Goal: Task Accomplishment & Management: Manage account settings

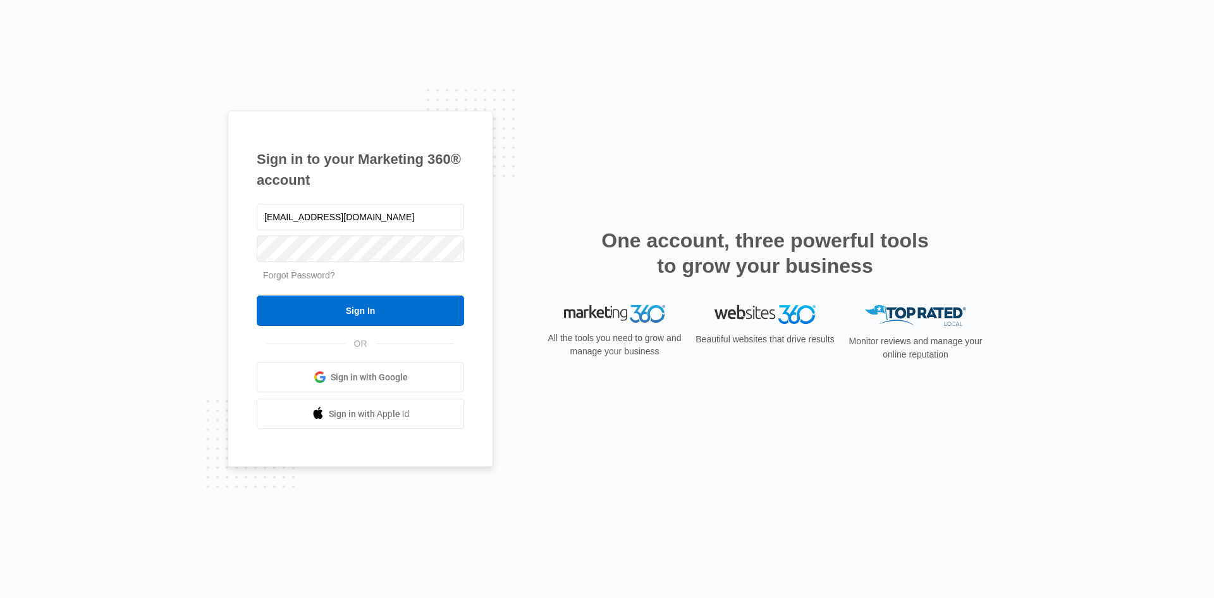
type input "[EMAIL_ADDRESS][DOMAIN_NAME]"
click at [372, 310] on input "Sign In" at bounding box center [360, 310] width 207 height 30
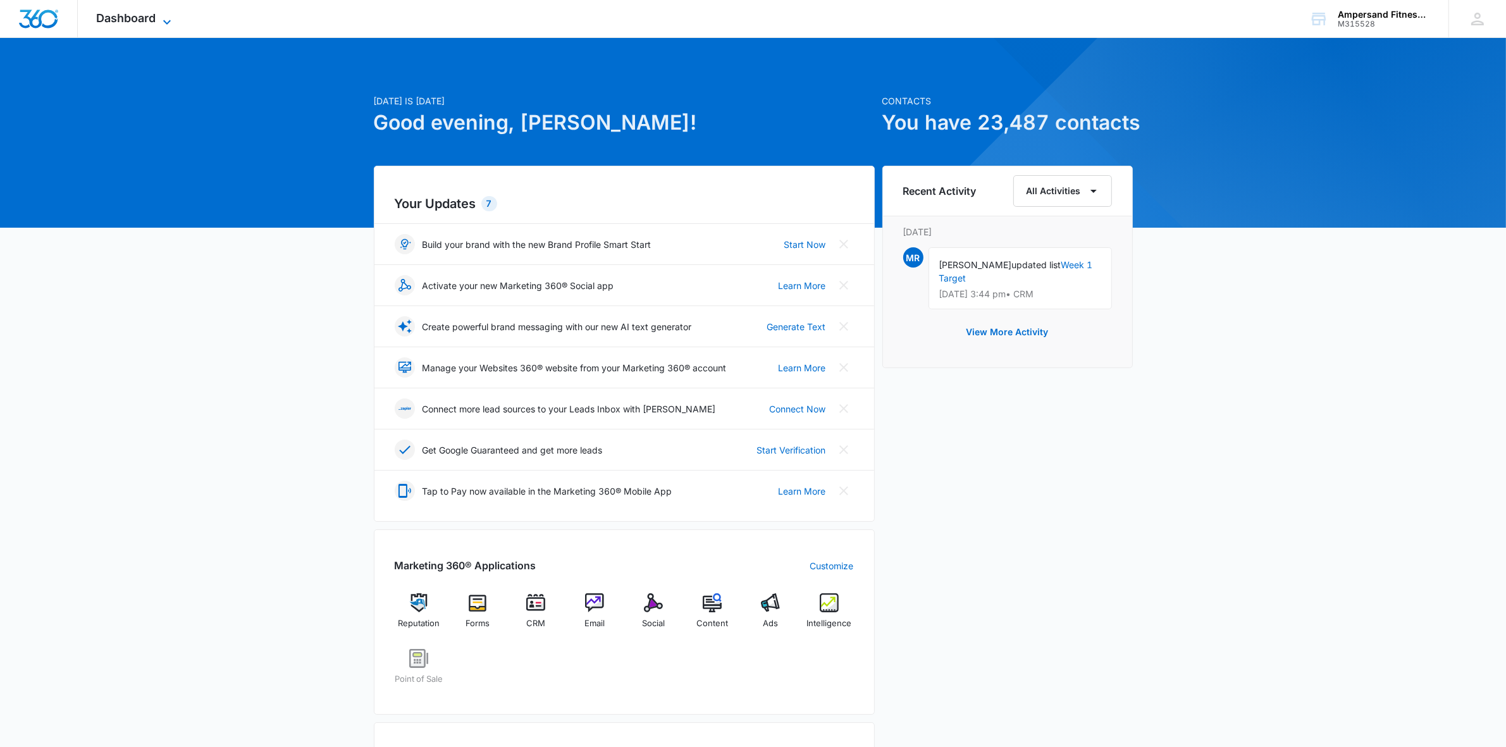
click at [149, 22] on span "Dashboard" at bounding box center [126, 17] width 59 height 13
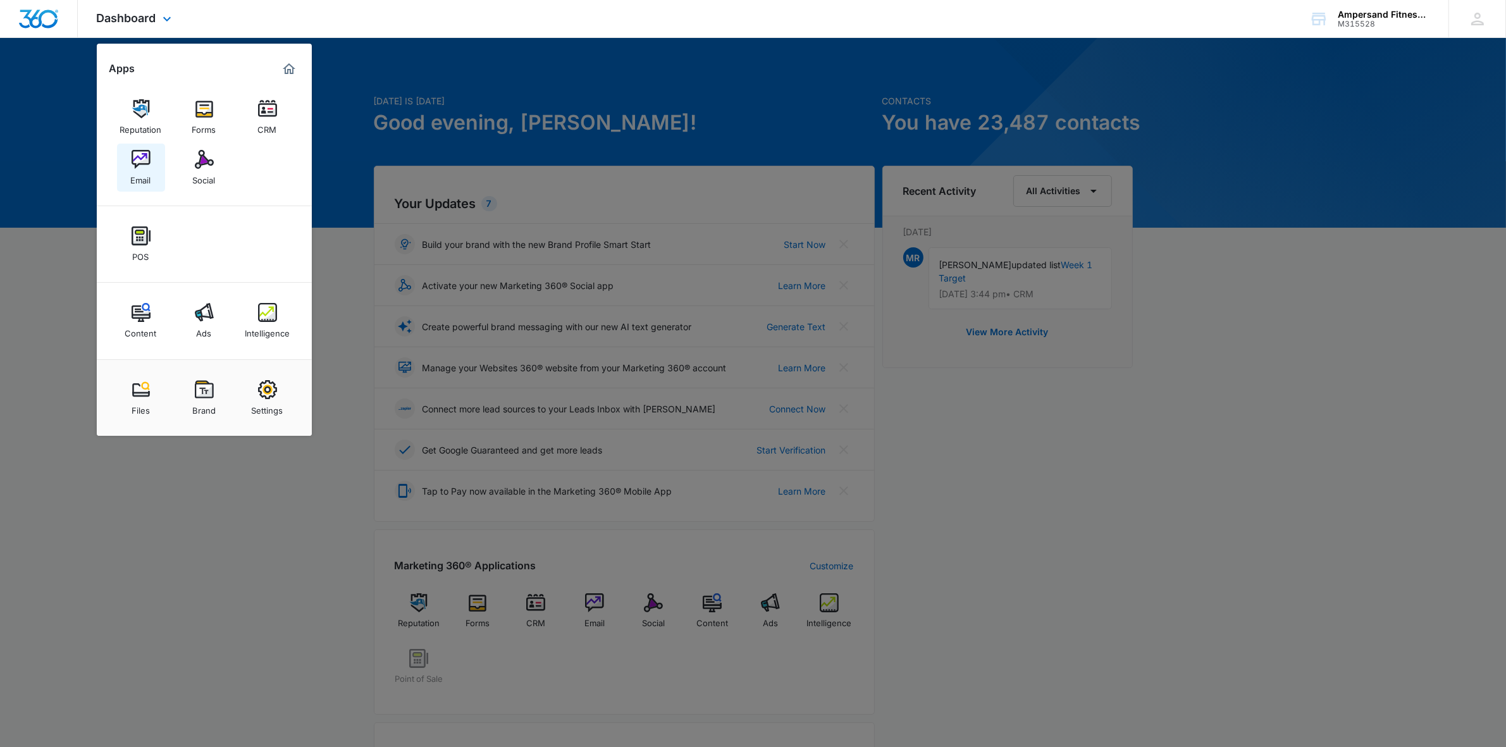
click at [128, 177] on link "Email" at bounding box center [141, 168] width 48 height 48
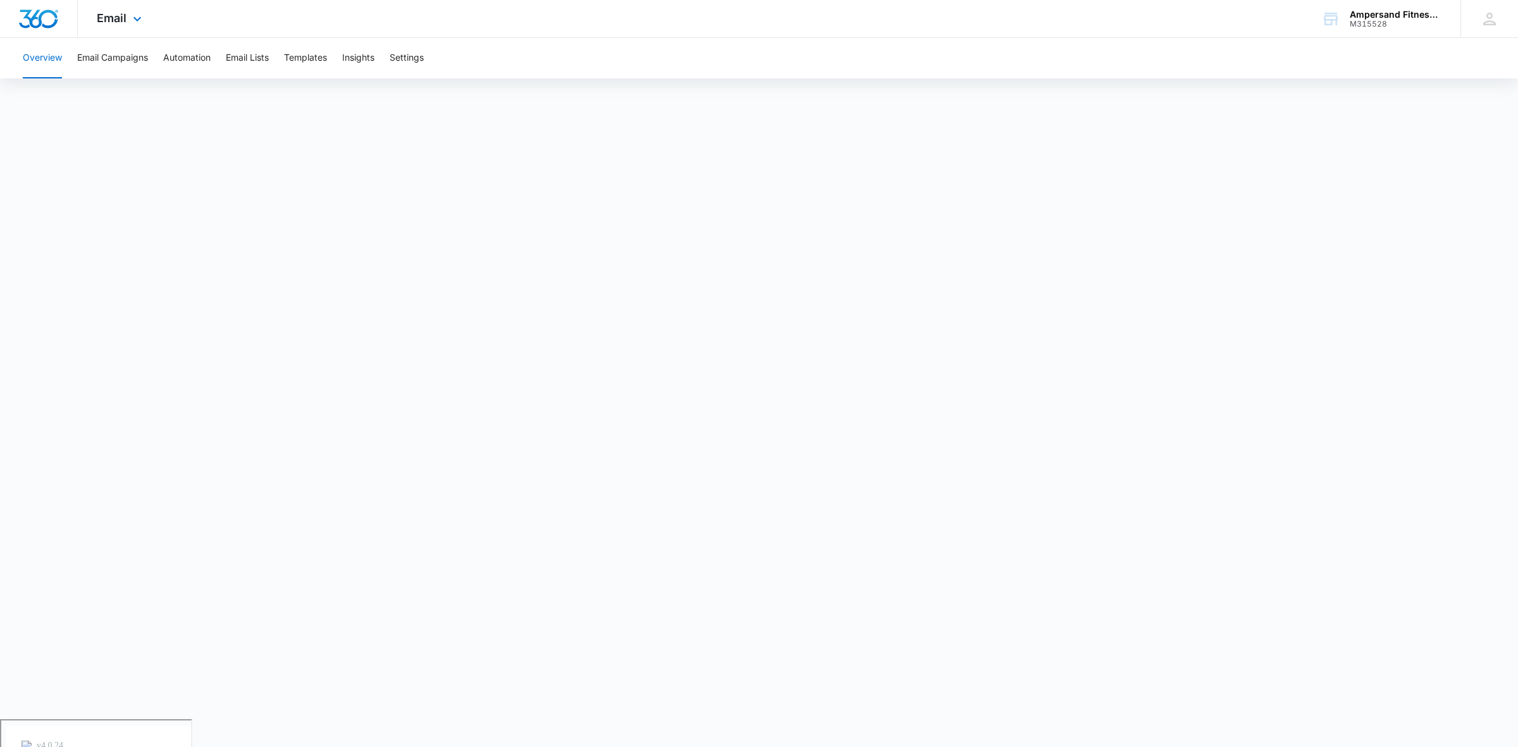
click at [127, 13] on div "Email Apps Reputation Forms CRM Email Social POS Content Ads Intelligence Files…" at bounding box center [121, 18] width 86 height 37
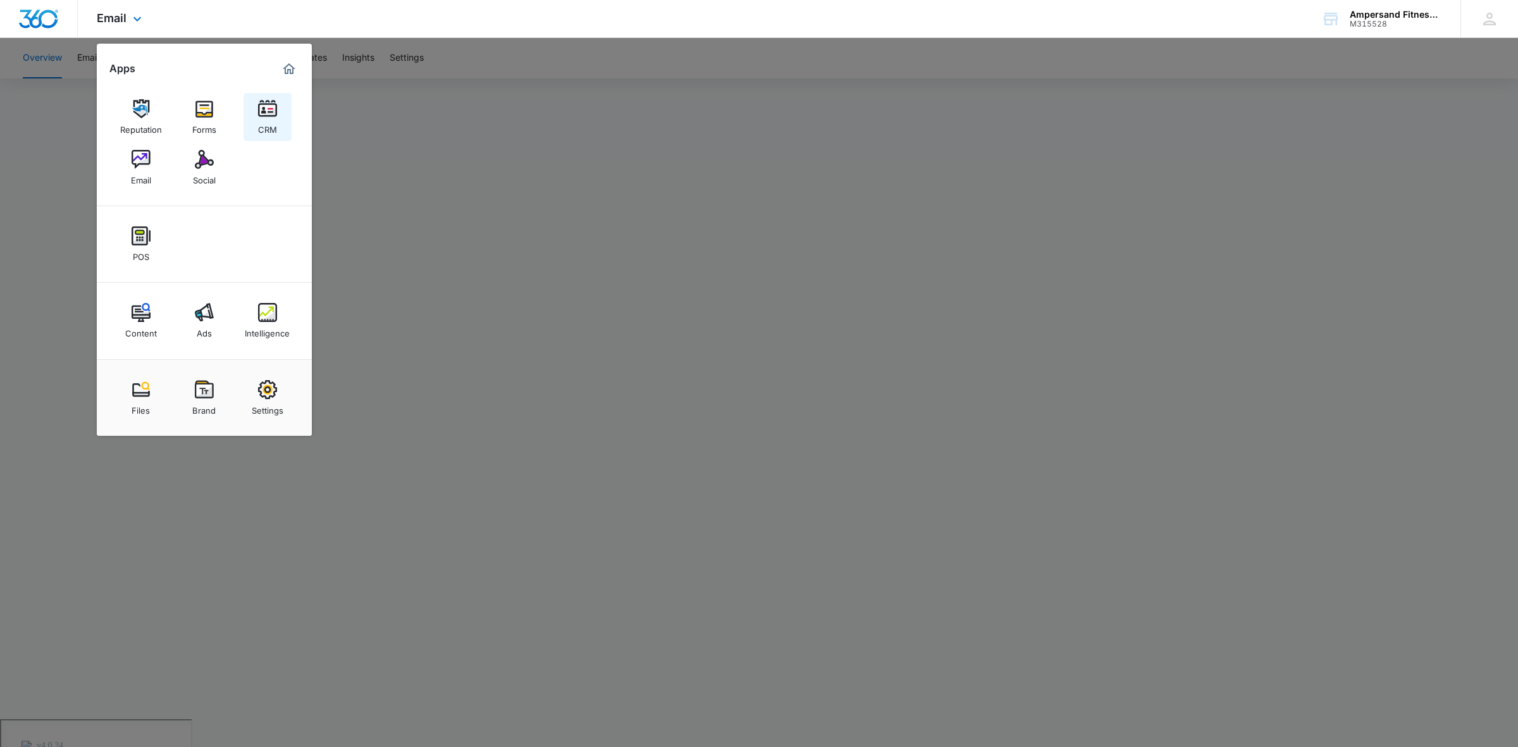
click at [280, 112] on link "CRM" at bounding box center [267, 117] width 48 height 48
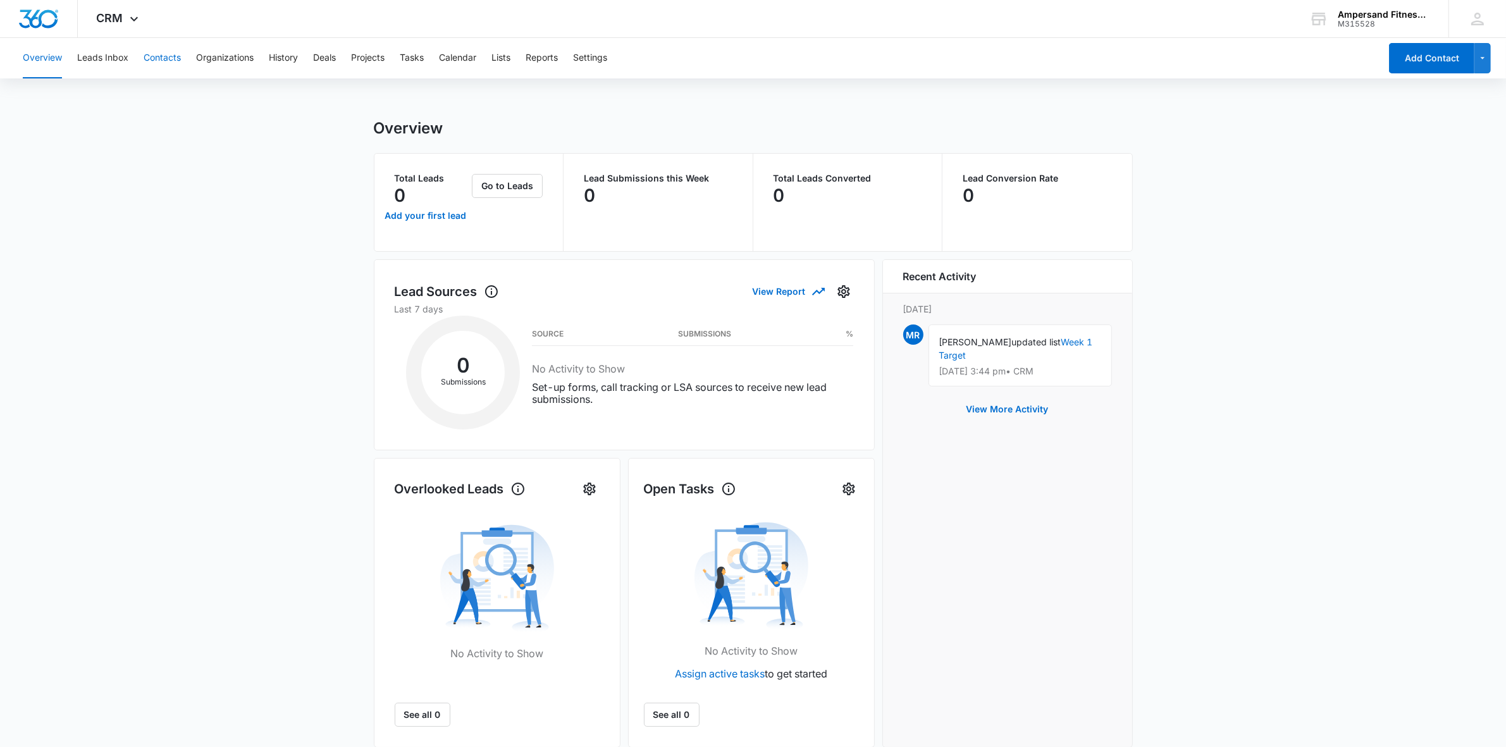
click at [177, 58] on button "Contacts" at bounding box center [162, 58] width 37 height 40
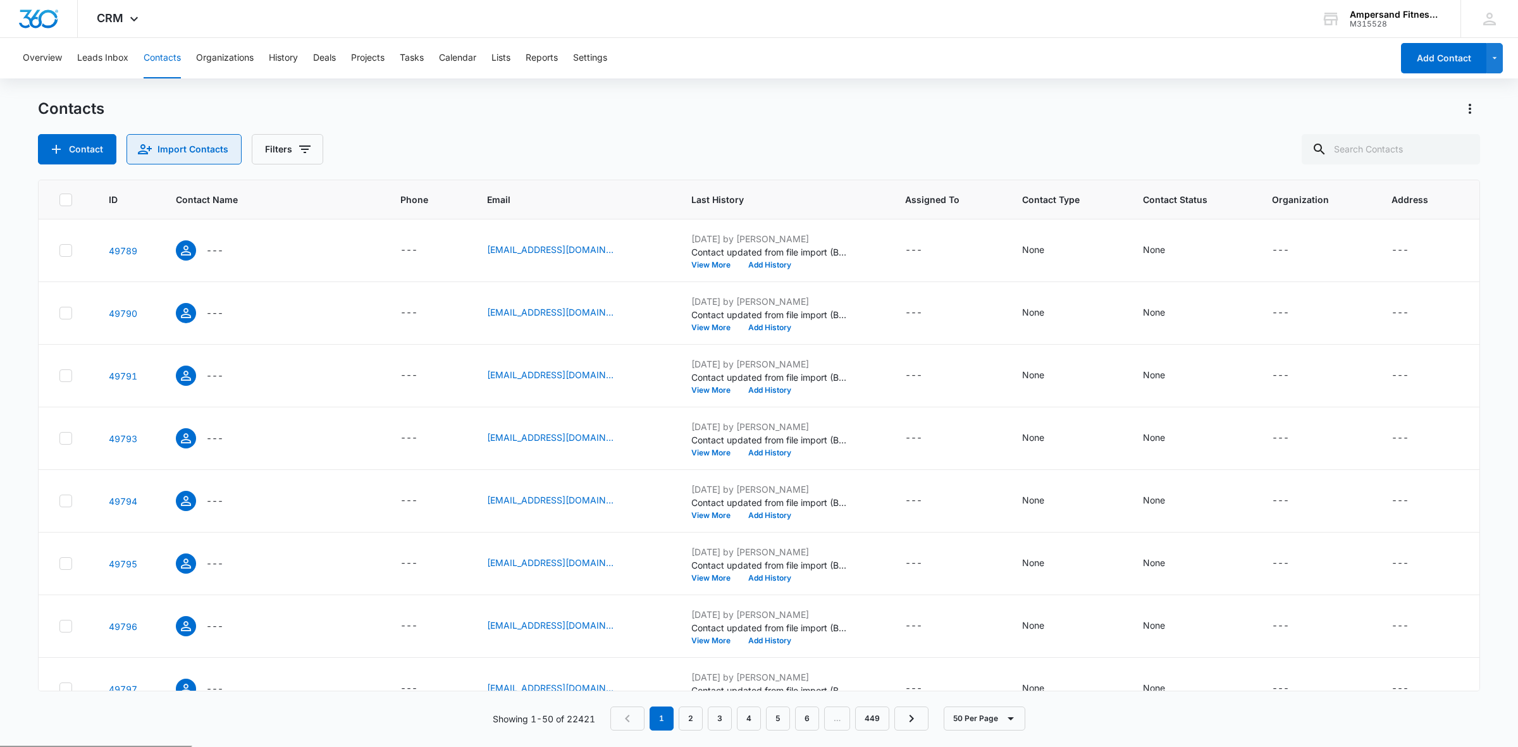
click at [169, 162] on button "Import Contacts" at bounding box center [183, 149] width 115 height 30
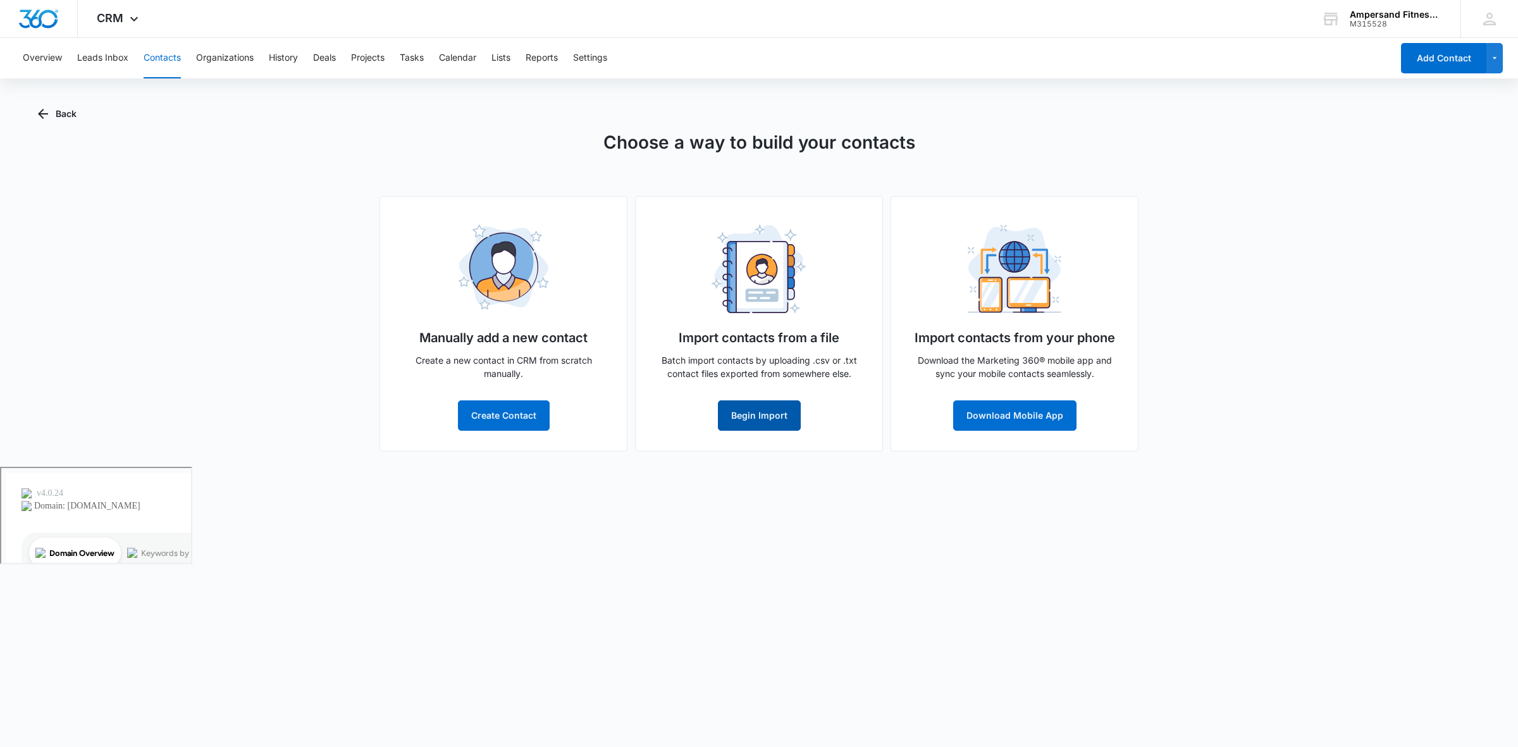
click at [732, 408] on button "Begin Import" at bounding box center [759, 415] width 83 height 30
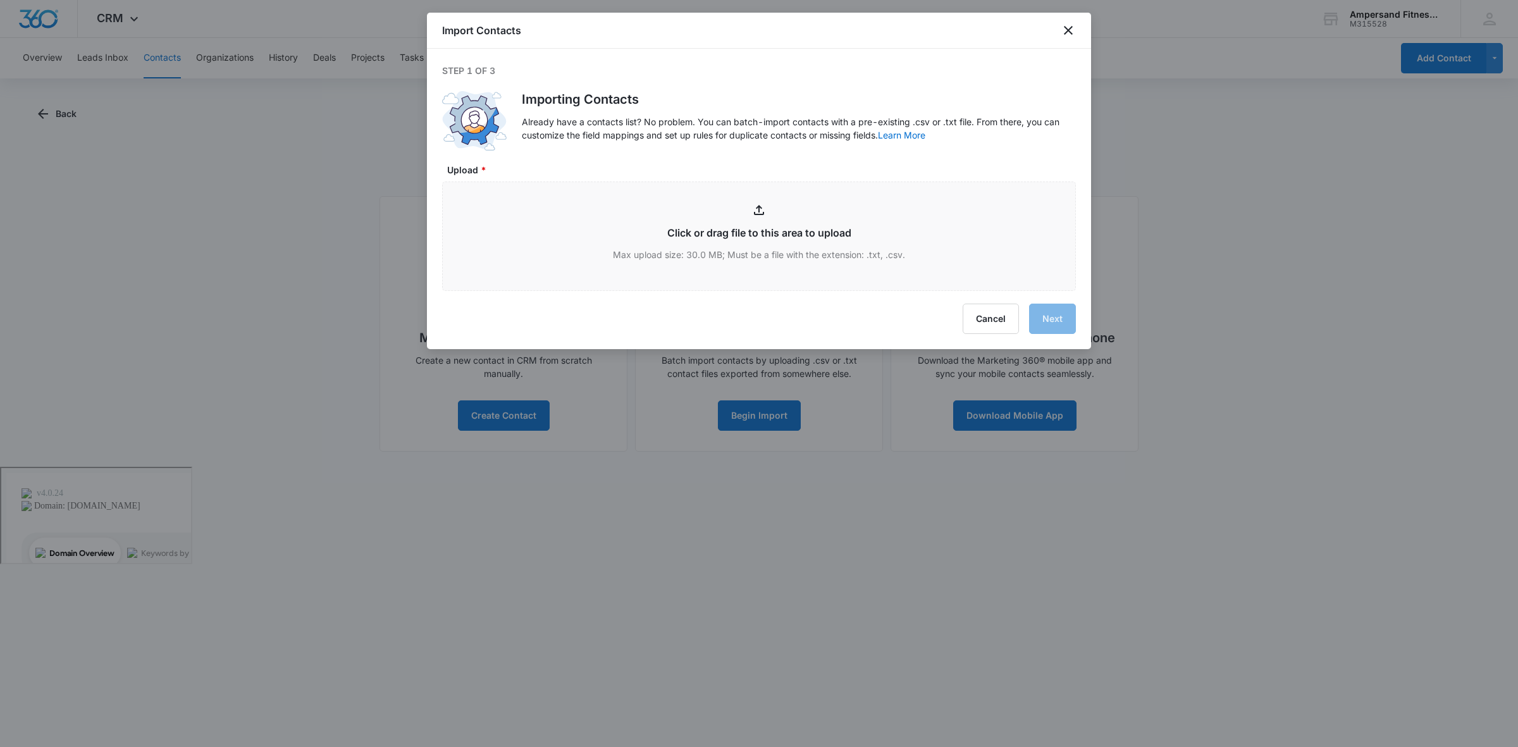
type input "C:\fakepath\Week one.csv"
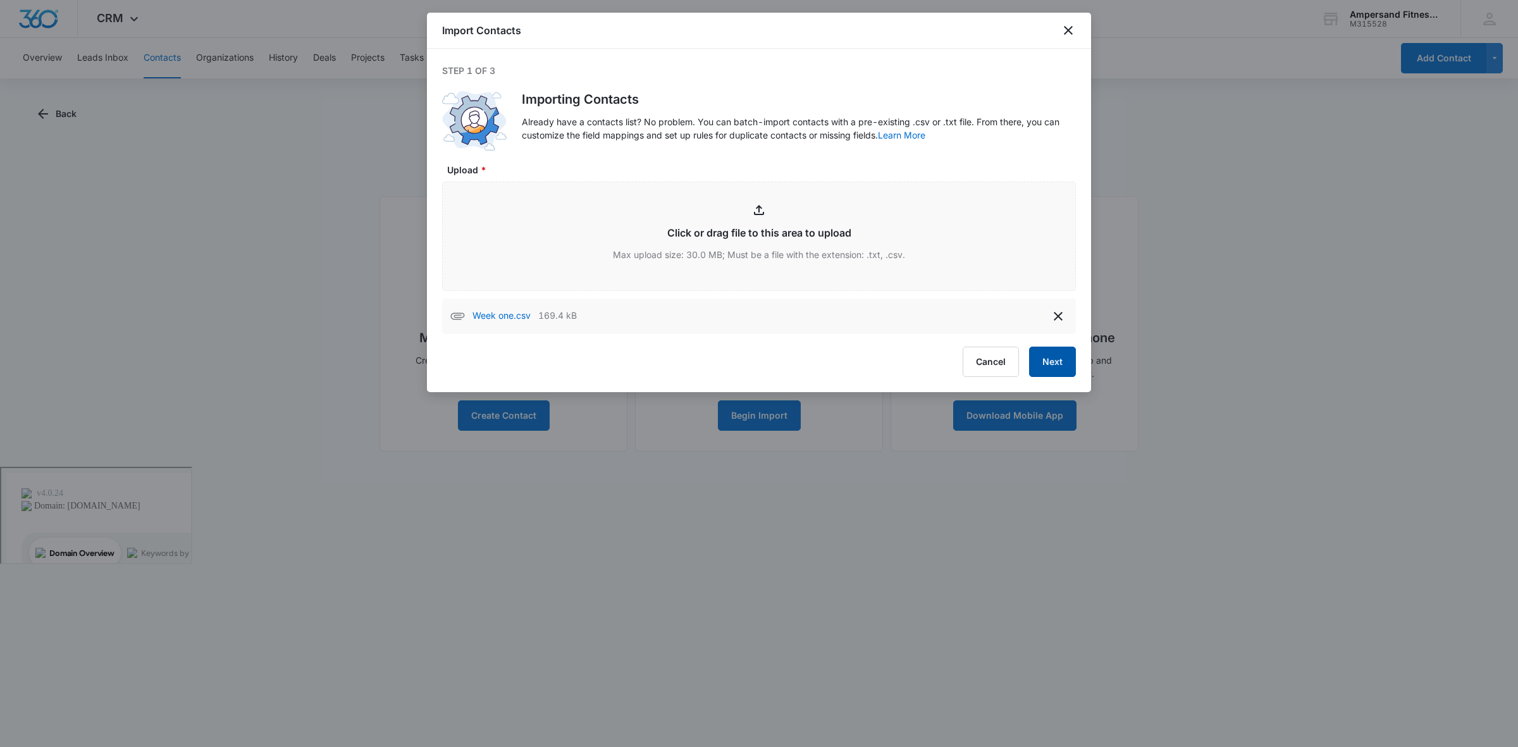
click at [1045, 359] on button "Next" at bounding box center [1052, 362] width 47 height 30
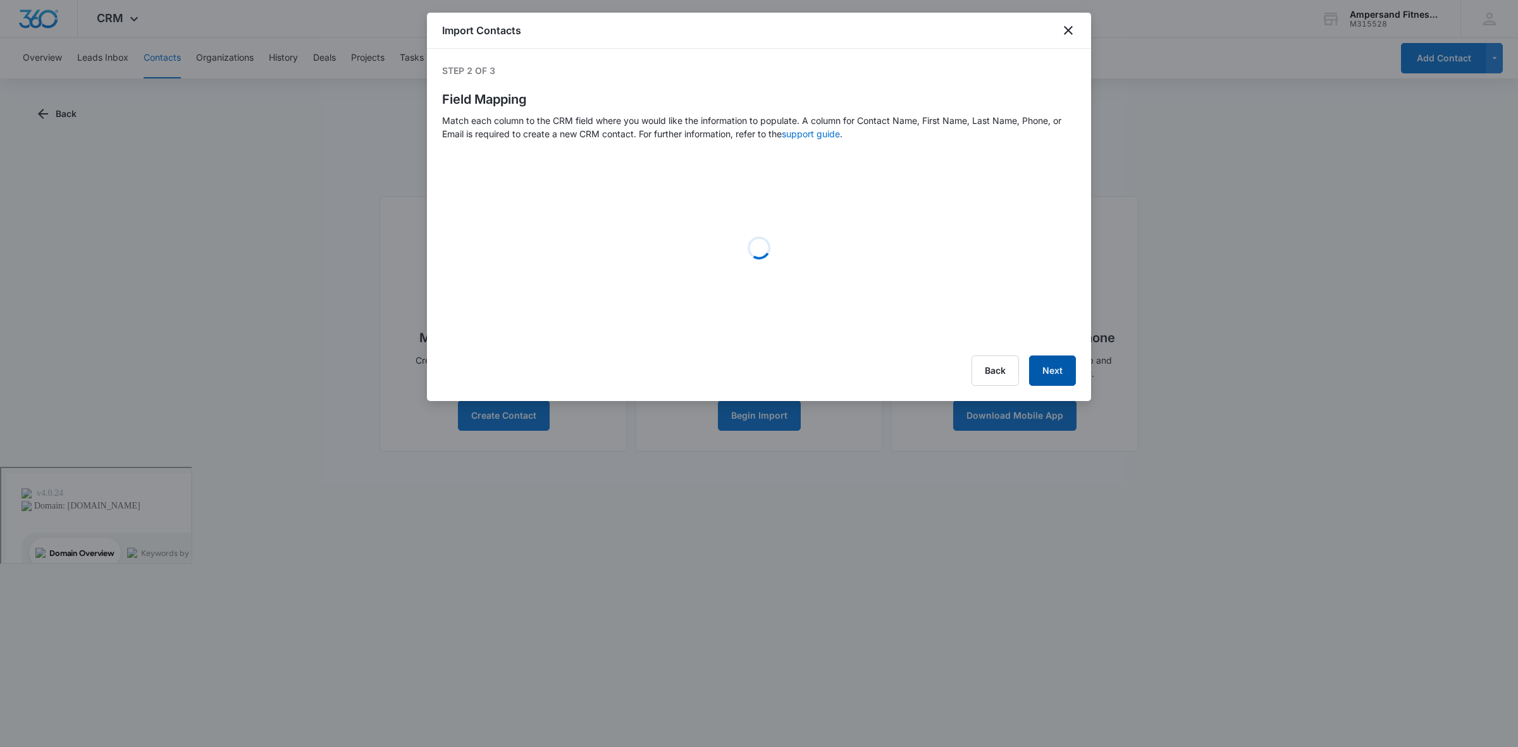
select select "79"
select select "78"
select select "185"
select select "tags"
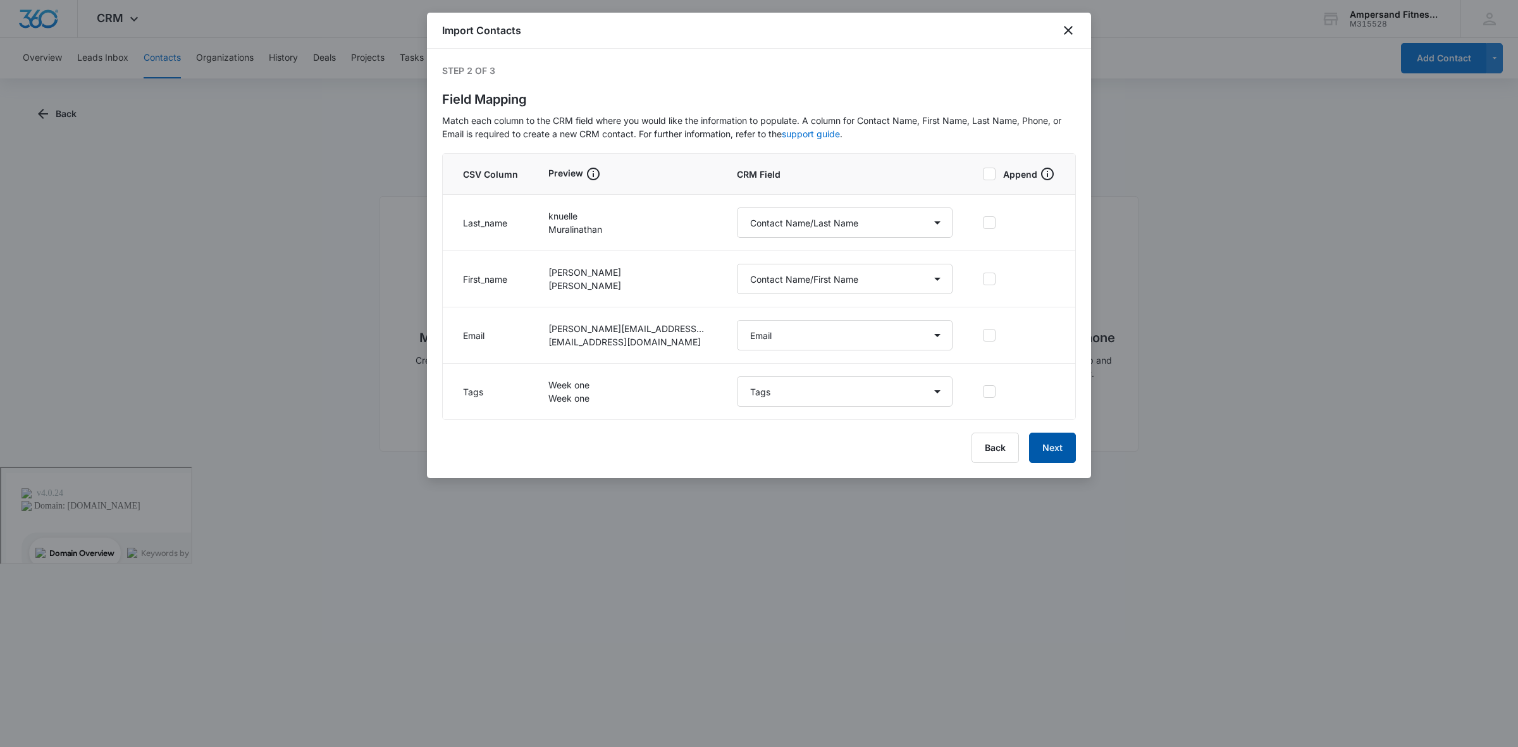
click at [1045, 446] on button "Next" at bounding box center [1052, 448] width 47 height 30
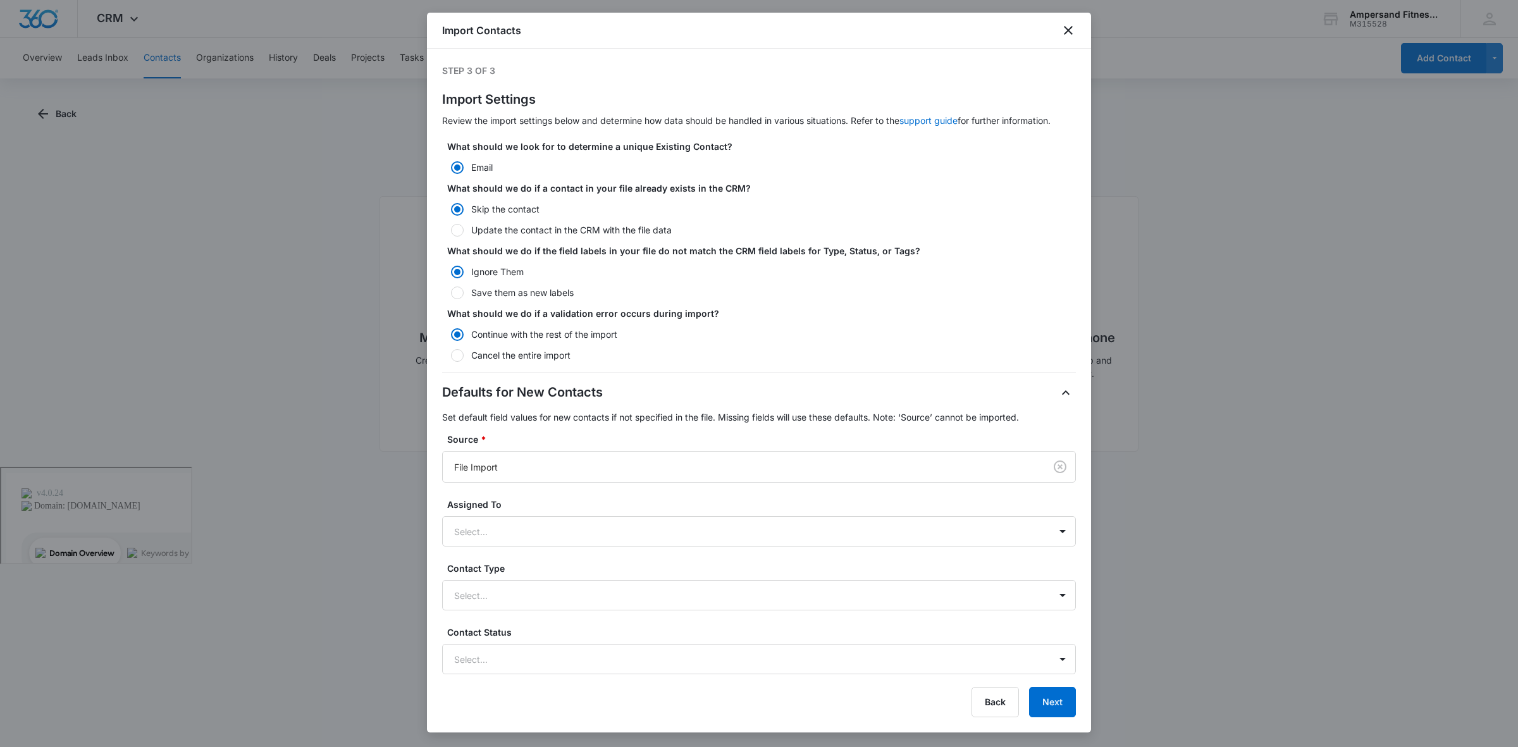
click at [469, 237] on form "What should we look for to determine a unique Existing Contact? Email What shou…" at bounding box center [759, 451] width 634 height 622
click at [465, 226] on label "Update the contact in the CRM with the file data" at bounding box center [759, 229] width 634 height 13
click at [451, 226] on input "Update the contact in the CRM with the file data" at bounding box center [446, 230] width 9 height 9
radio input "false"
radio input "true"
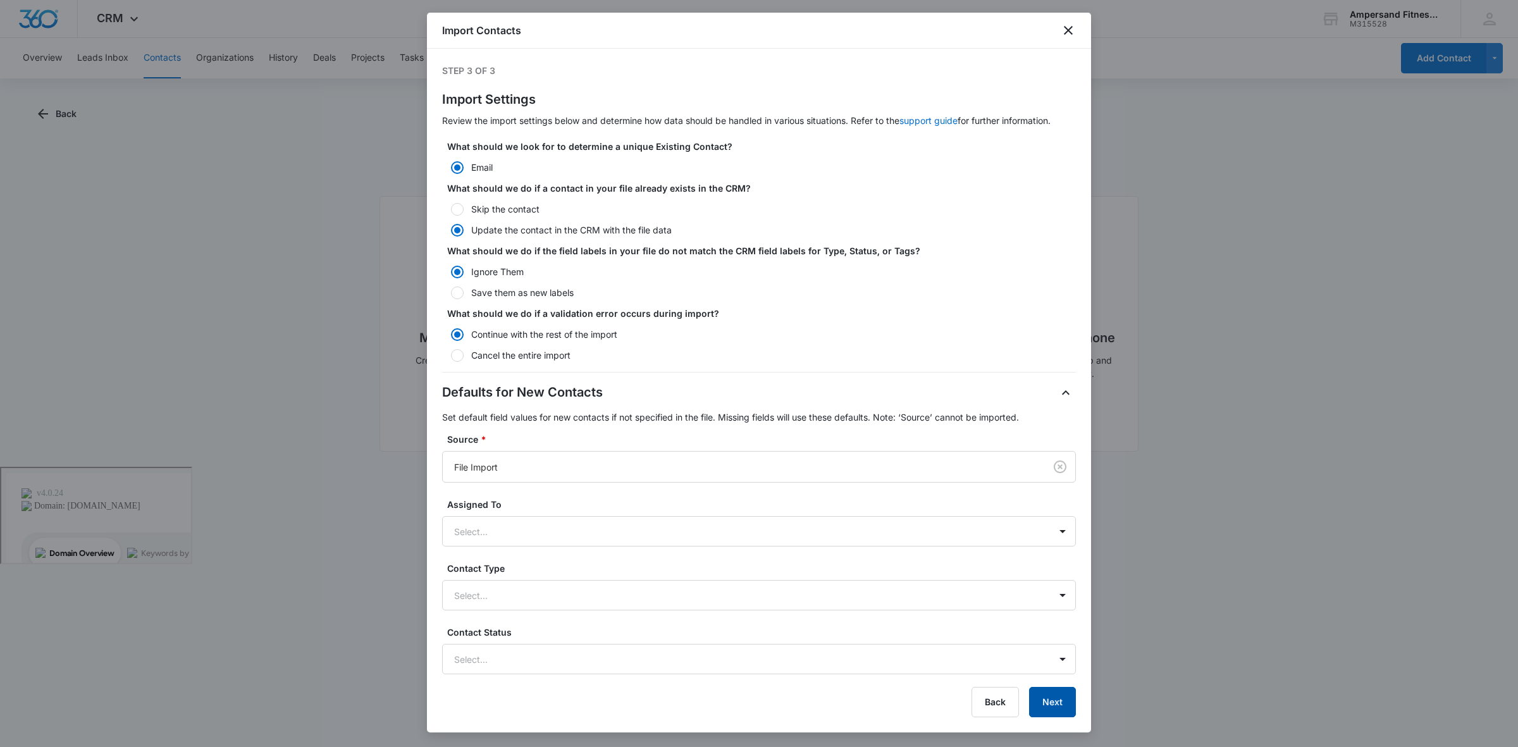
click at [1034, 694] on button "Next" at bounding box center [1052, 702] width 47 height 30
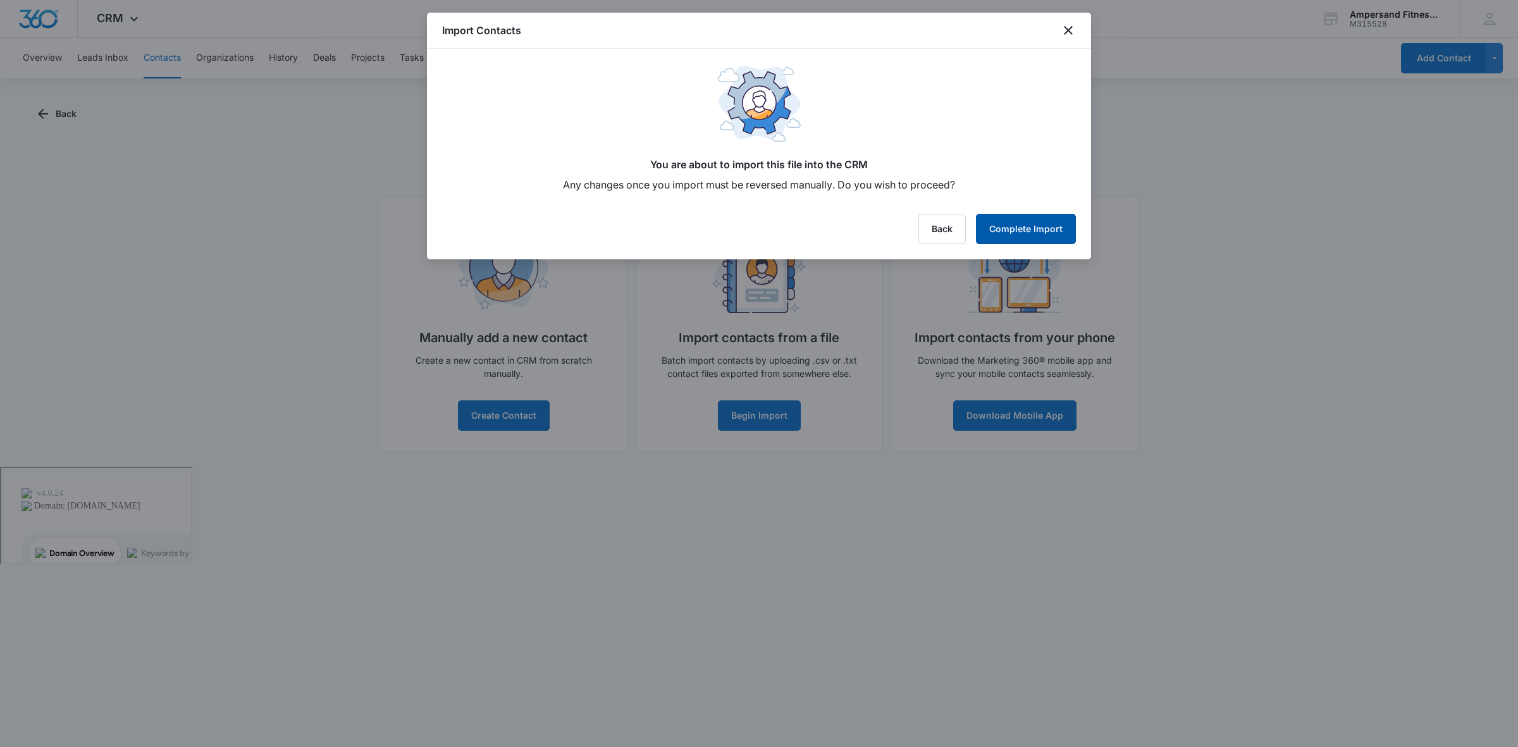
click at [1026, 231] on button "Complete Import" at bounding box center [1026, 229] width 100 height 30
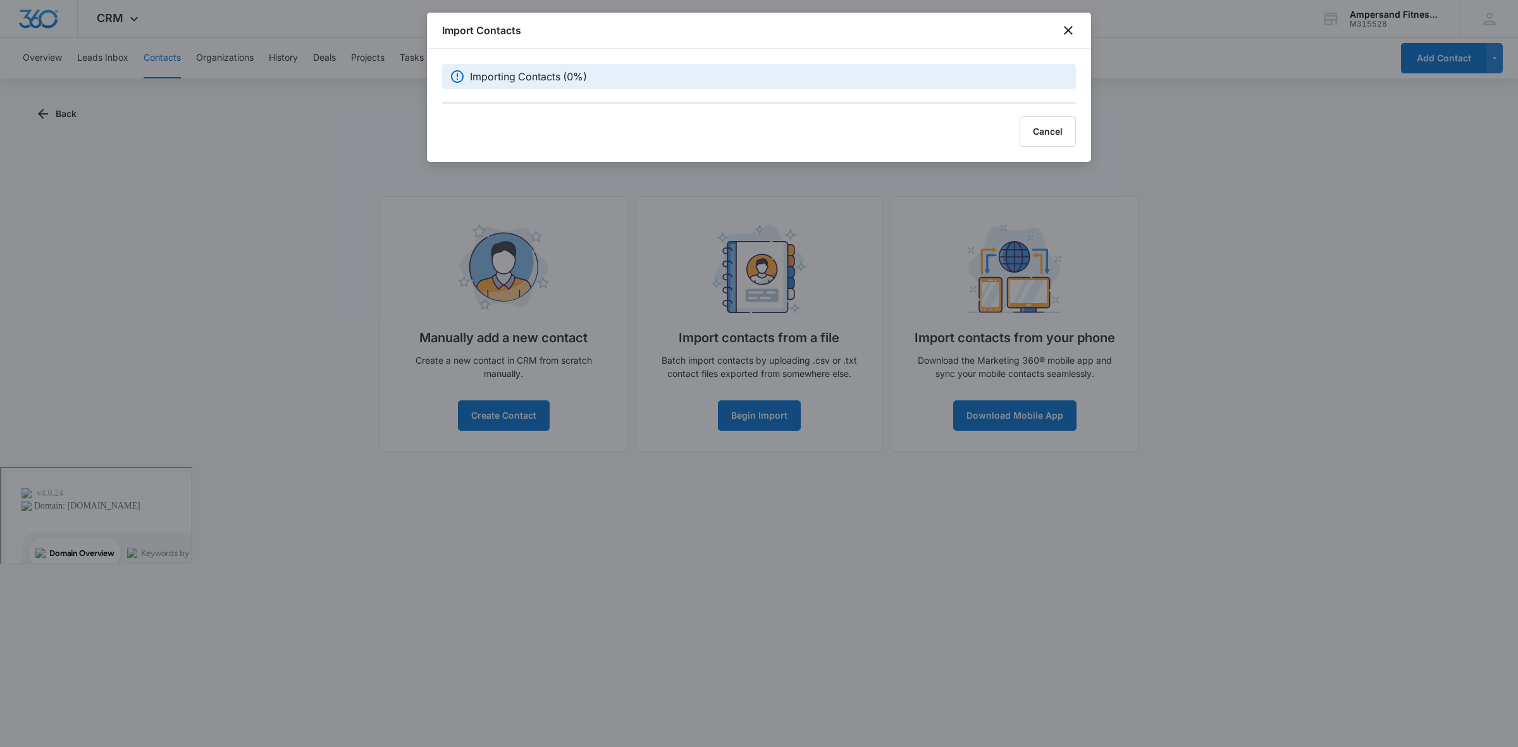
click at [789, 118] on div "Cancel" at bounding box center [759, 131] width 634 height 30
click at [1028, 126] on button "Cancel" at bounding box center [1047, 131] width 56 height 30
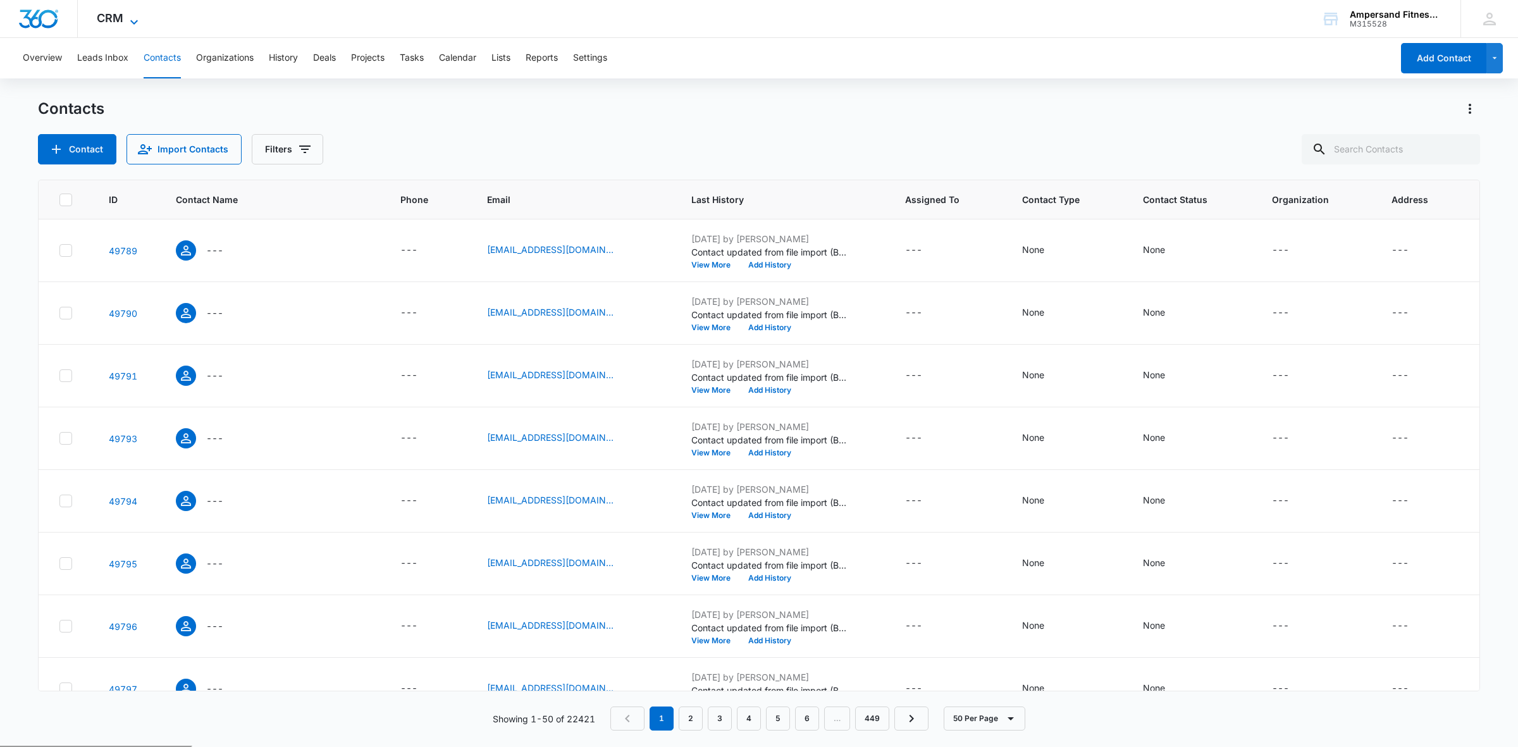
click at [121, 16] on div "CRM Apps Reputation Forms CRM Email Social POS Content Ads Intelligence Files B…" at bounding box center [119, 18] width 83 height 37
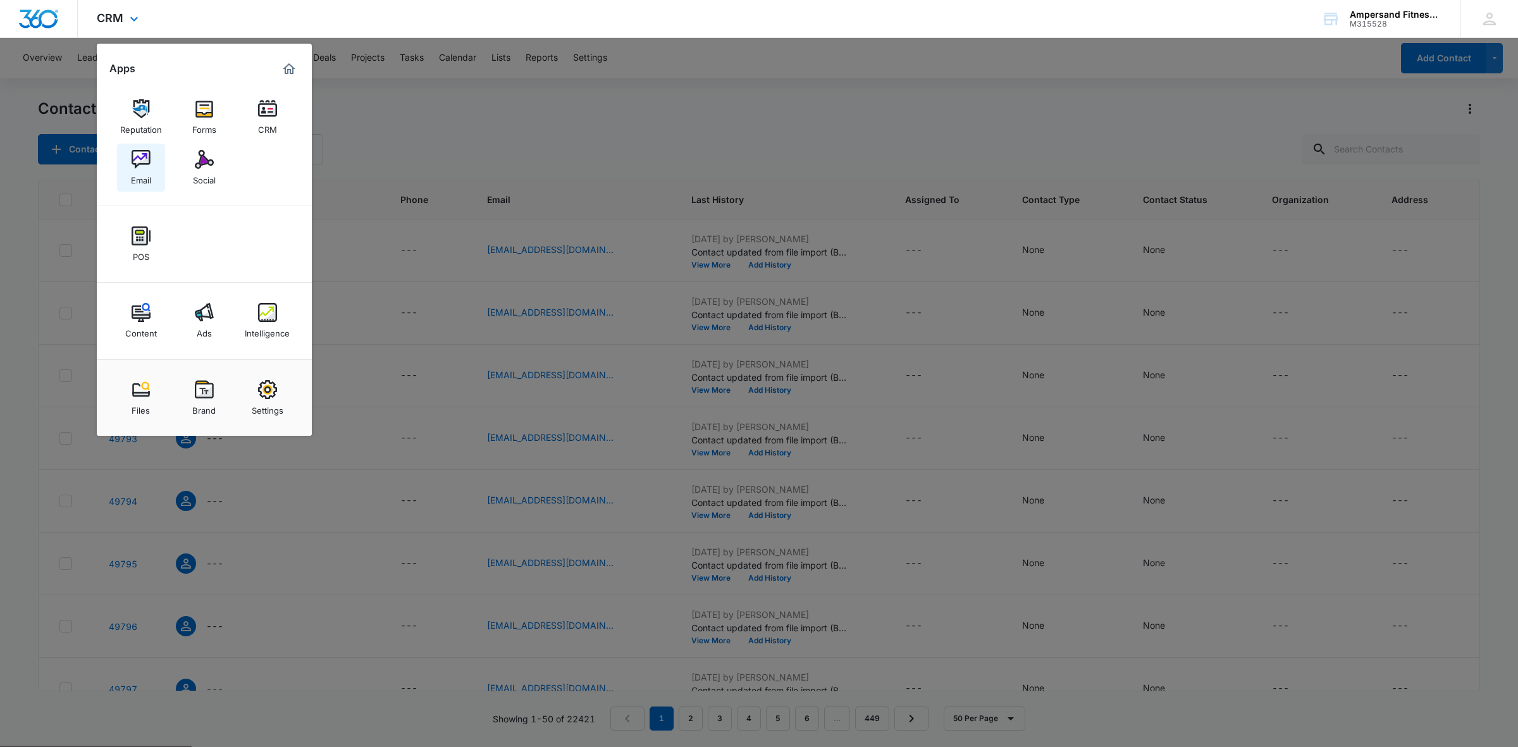
click at [145, 160] on img at bounding box center [141, 159] width 19 height 19
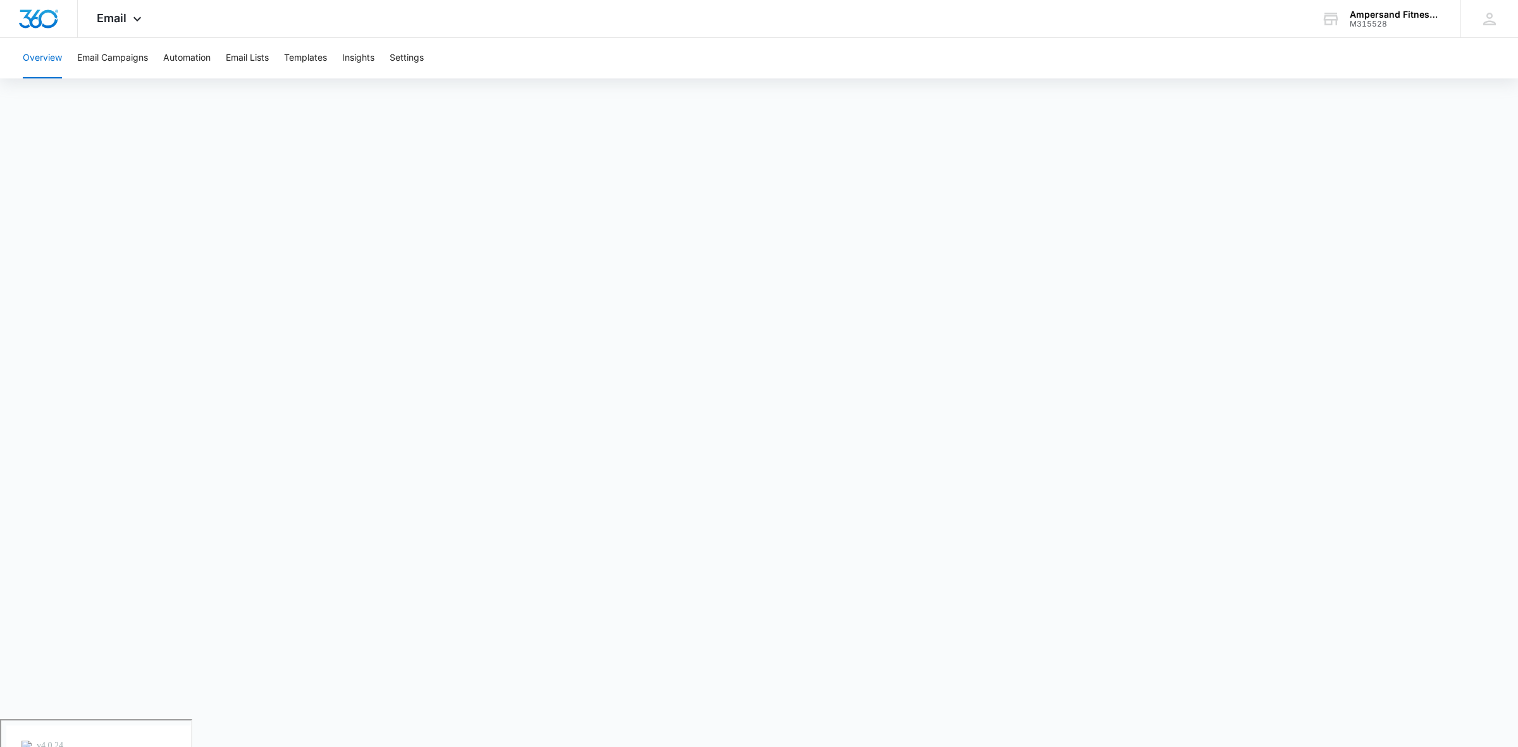
drag, startPoint x: 87, startPoint y: 51, endPoint x: 61, endPoint y: 52, distance: 25.4
click at [61, 52] on button "Overview" at bounding box center [42, 58] width 39 height 40
click at [83, 54] on button "Email Campaigns" at bounding box center [112, 58] width 71 height 40
click at [60, 55] on button "Overview" at bounding box center [42, 58] width 39 height 40
click at [32, 60] on button "Overview" at bounding box center [42, 58] width 39 height 40
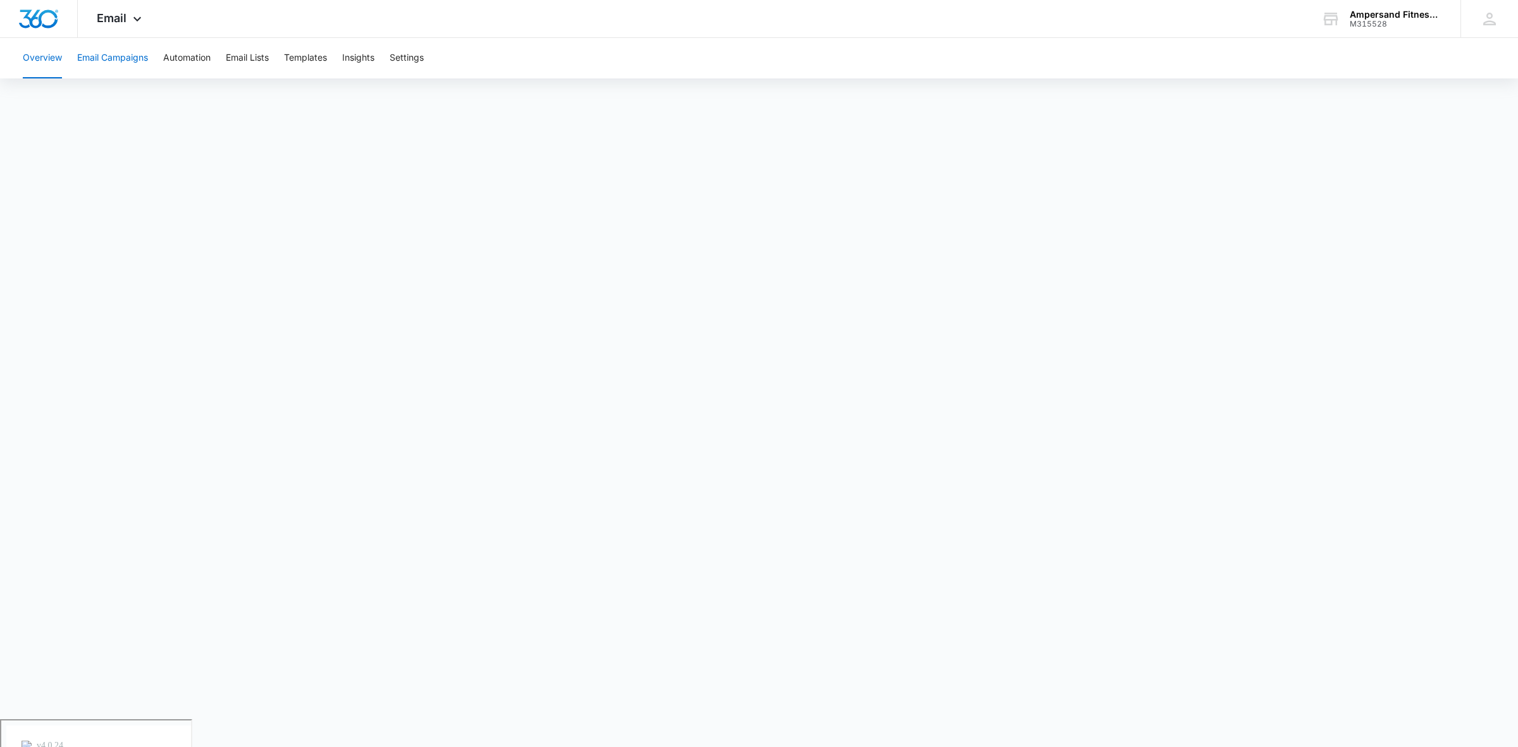
click at [82, 56] on button "Email Campaigns" at bounding box center [112, 58] width 71 height 40
click at [27, 66] on button "Overview" at bounding box center [42, 58] width 39 height 40
click at [42, 61] on button "Overview" at bounding box center [42, 58] width 39 height 40
click at [87, 54] on button "Email Campaigns" at bounding box center [112, 58] width 71 height 40
click at [29, 60] on button "Overview" at bounding box center [42, 58] width 39 height 40
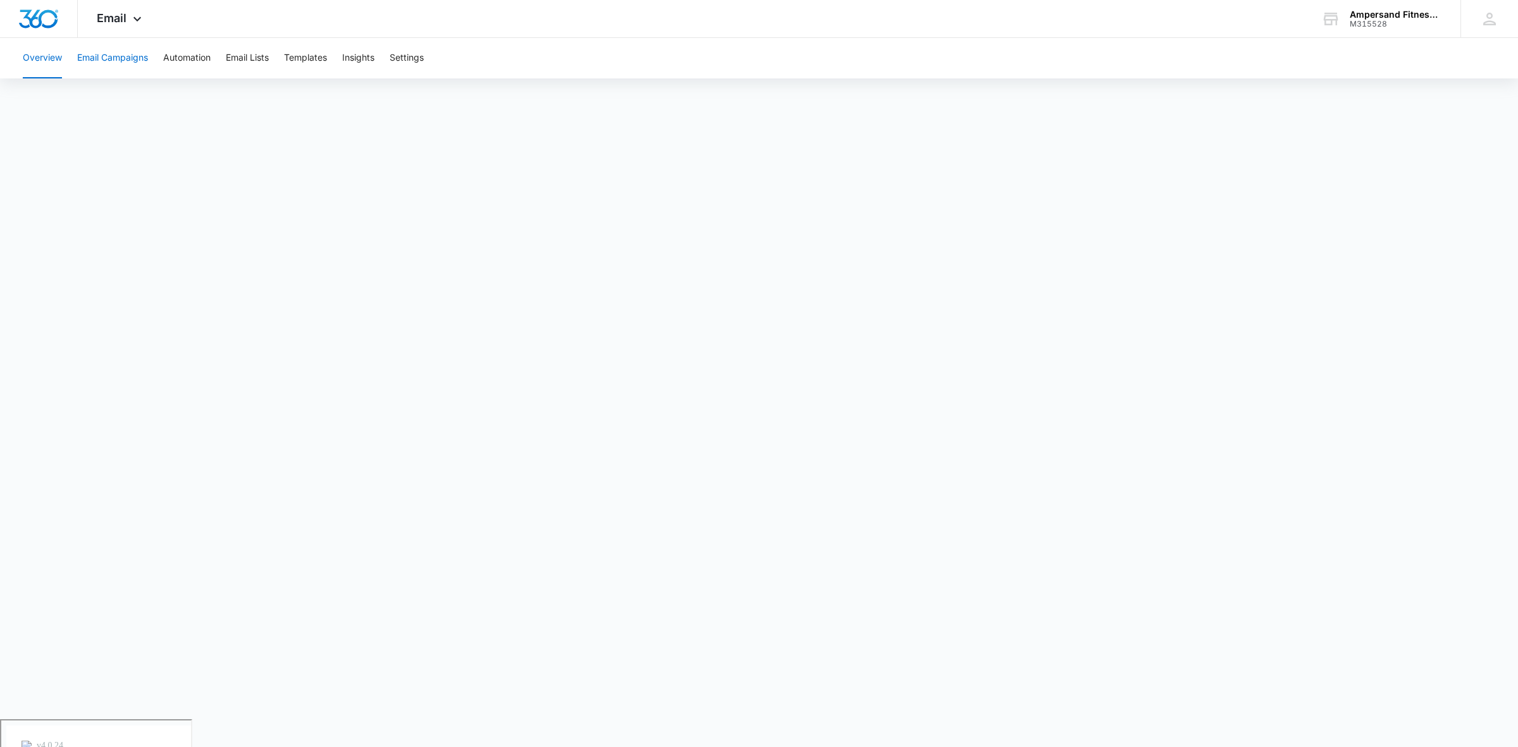
click at [99, 71] on button "Email Campaigns" at bounding box center [112, 58] width 71 height 40
click at [1345, 722] on body "Email Apps Reputation Forms CRM Email Social POS Content Ads Intelligence Files…" at bounding box center [759, 410] width 1518 height 820
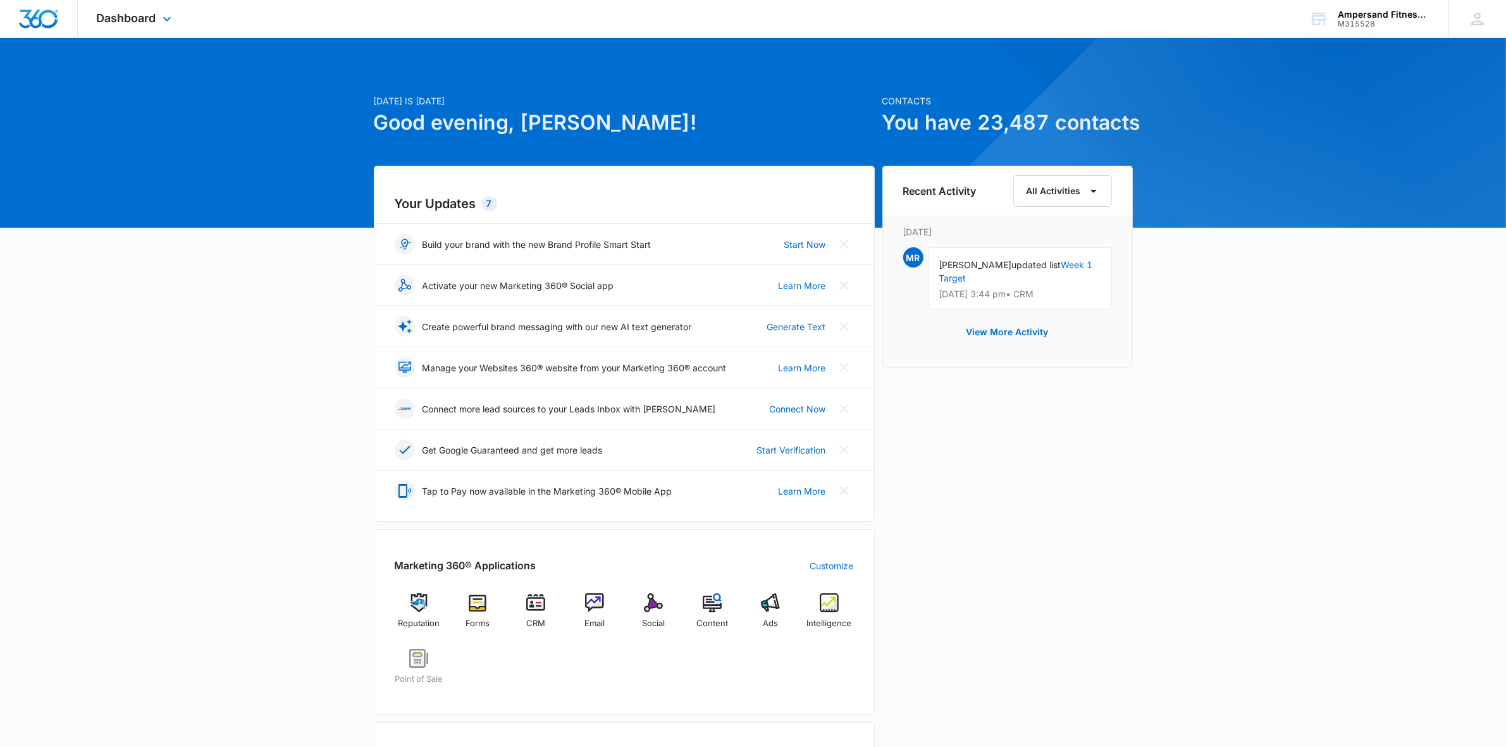
click at [147, 25] on div "Dashboard Apps Reputation Forms CRM Email Social POS Content Ads Intelligence F…" at bounding box center [136, 18] width 116 height 37
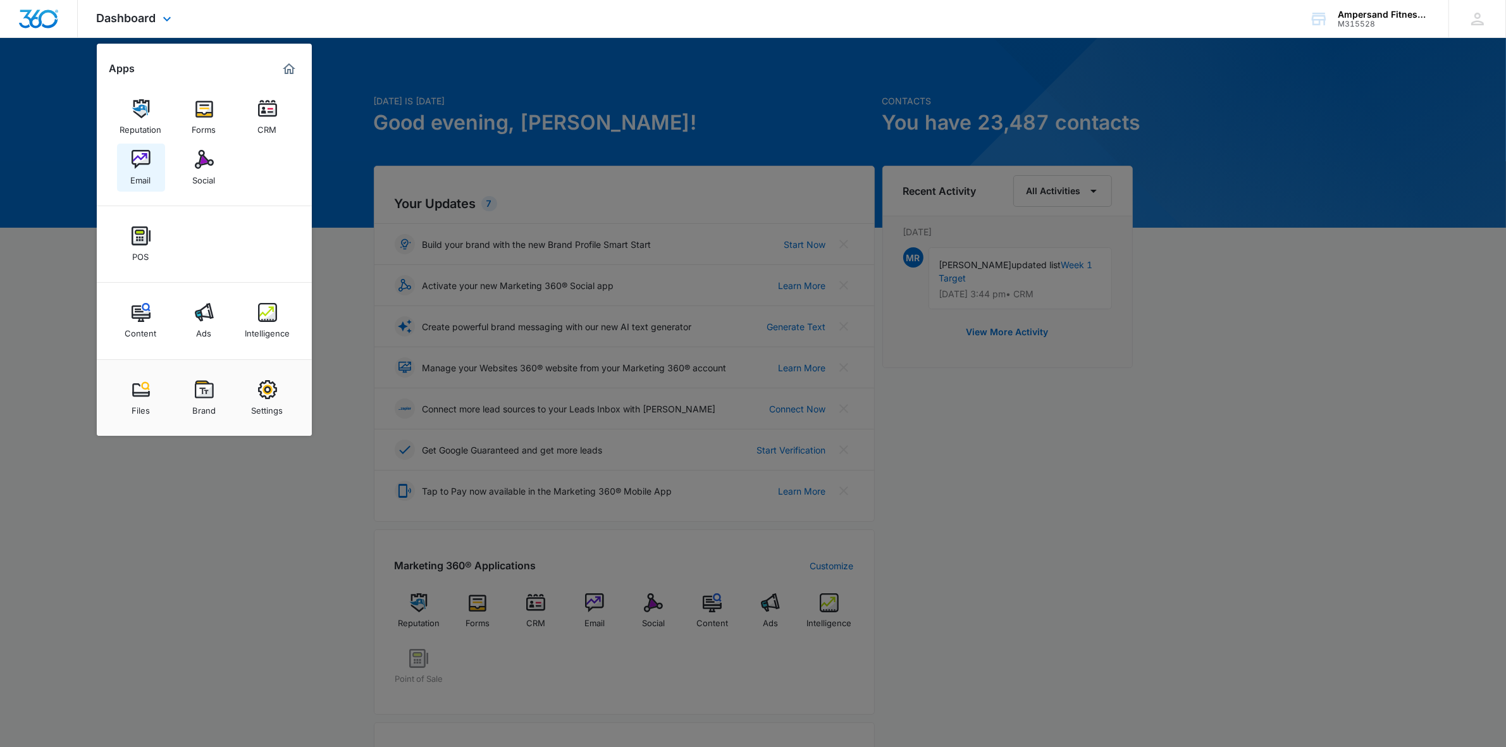
click at [152, 158] on link "Email" at bounding box center [141, 168] width 48 height 48
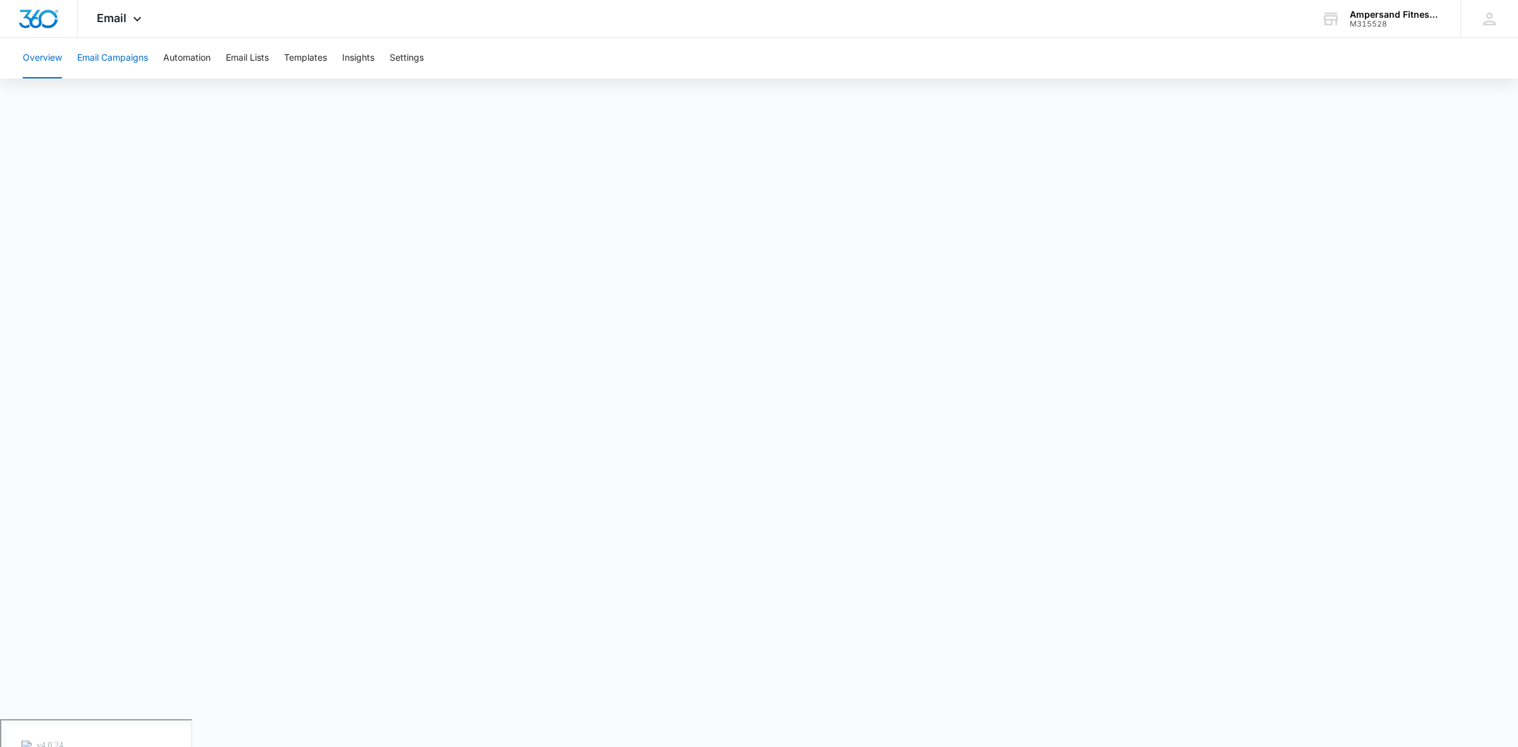
click at [139, 61] on button "Email Campaigns" at bounding box center [112, 58] width 71 height 40
click at [1138, 734] on body "Email Apps Reputation Forms CRM Email Social POS Content Ads Intelligence Files…" at bounding box center [759, 410] width 1518 height 820
